Goal: Check status: Check status

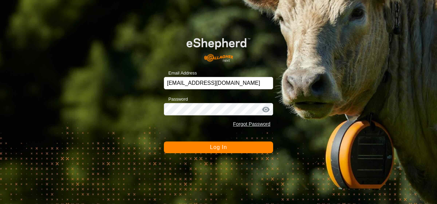
click at [234, 149] on button "Log In" at bounding box center [218, 148] width 109 height 12
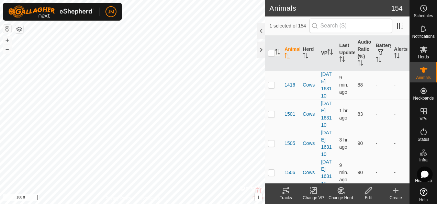
click at [278, 52] on icon "Activate to sort" at bounding box center [277, 51] width 5 height 5
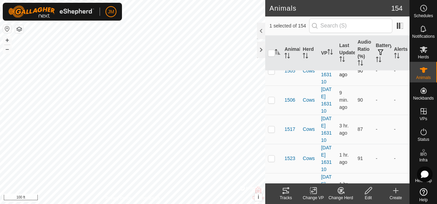
scroll to position [103, 0]
click at [376, 62] on p-sorticon "Activate to sort" at bounding box center [378, 60] width 5 height 5
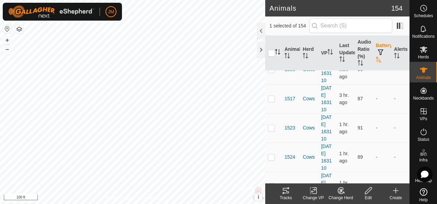
scroll to position [0, 0]
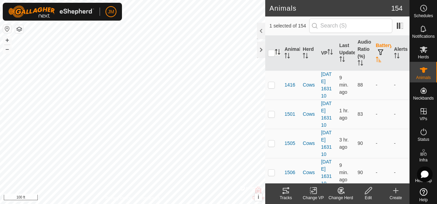
click at [376, 60] on icon "Activate to sort" at bounding box center [378, 59] width 5 height 5
click at [292, 118] on span "2175" at bounding box center [290, 114] width 11 height 7
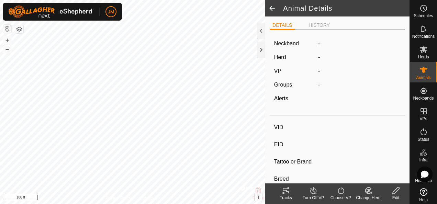
type input "2175"
type input "-"
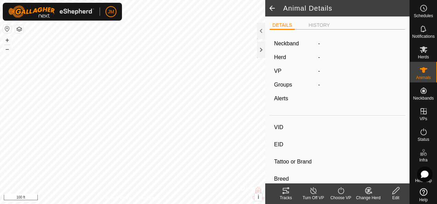
type input "0 kg"
type input "-"
